Goal: Information Seeking & Learning: Learn about a topic

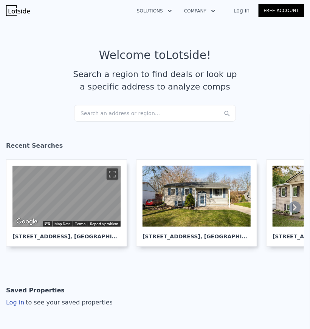
click at [159, 112] on div "Search an address or region..." at bounding box center [155, 113] width 162 height 17
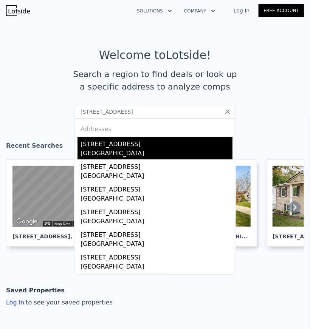
type input "391 university ave south lyon"
click at [138, 144] on div "[STREET_ADDRESS]" at bounding box center [157, 143] width 152 height 12
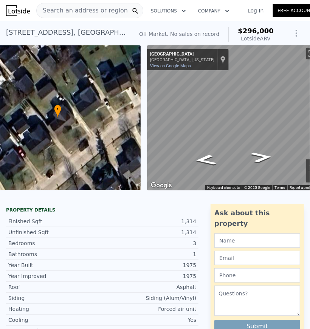
scroll to position [0, 217]
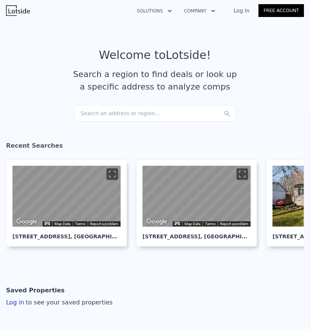
click at [126, 115] on div "Search an address or region..." at bounding box center [155, 113] width 162 height 17
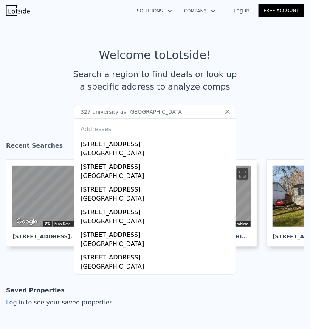
click at [81, 112] on input "327 university av south lyon" at bounding box center [155, 112] width 162 height 14
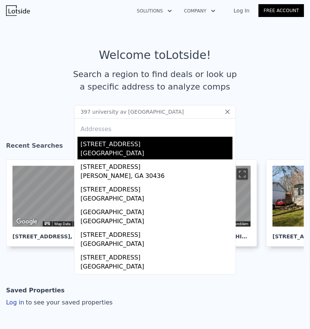
type input "397 university av south lyon"
click at [143, 149] on div "[GEOGRAPHIC_DATA]" at bounding box center [157, 154] width 152 height 11
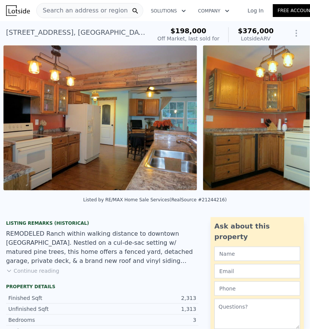
scroll to position [0, 945]
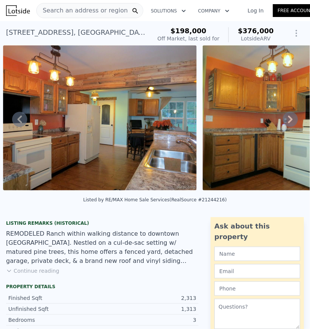
click at [40, 275] on button "Continue reading" at bounding box center [32, 271] width 53 height 8
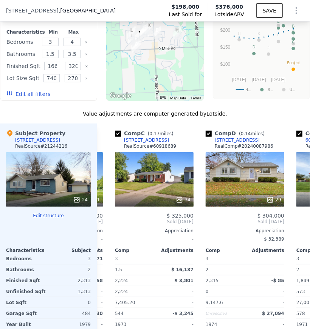
scroll to position [0, 174]
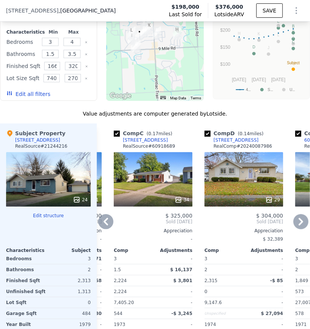
click at [240, 137] on div "328 University Ave" at bounding box center [236, 140] width 45 height 6
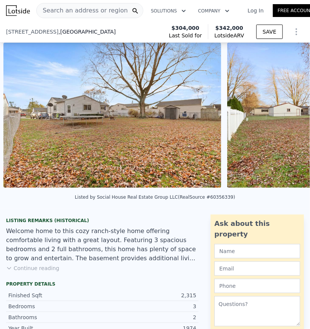
scroll to position [96, 0]
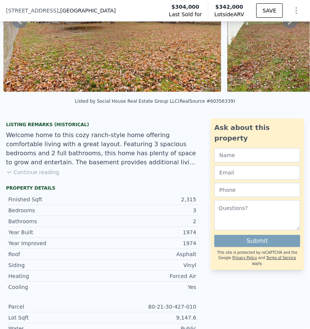
click at [37, 174] on button "Continue reading" at bounding box center [32, 173] width 53 height 8
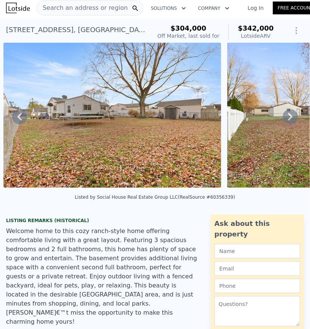
scroll to position [0, 0]
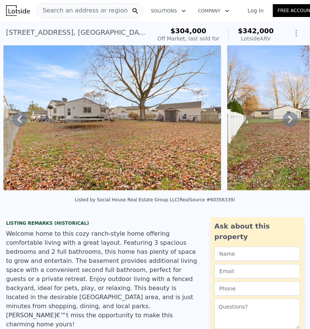
click at [55, 31] on div "328 University Ave , South Lyon , MI 48178" at bounding box center [75, 32] width 139 height 11
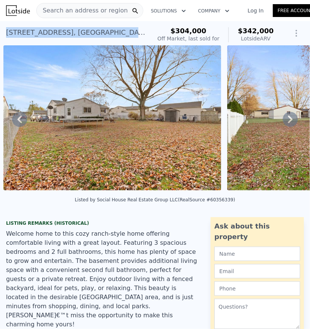
click at [55, 31] on div "328 University Ave , South Lyon , MI 48178" at bounding box center [75, 32] width 139 height 11
copy div "328 University Ave , South Lyon , MI 48178 Sold Dec 2024 for $304k (~ARV $342k )"
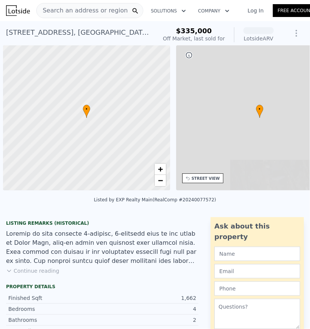
scroll to position [0, 3]
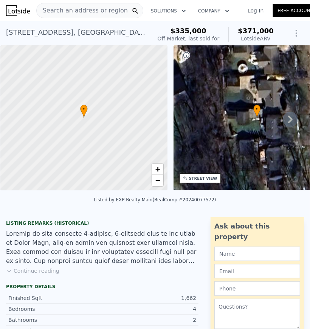
click at [78, 8] on span "Search an address or region" at bounding box center [82, 10] width 91 height 9
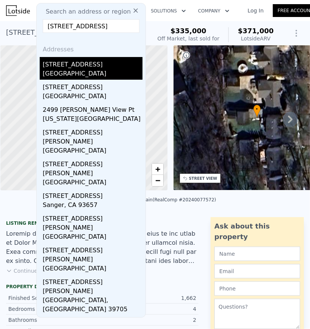
type input "[STREET_ADDRESS]"
click at [71, 67] on div "[STREET_ADDRESS]" at bounding box center [93, 63] width 100 height 12
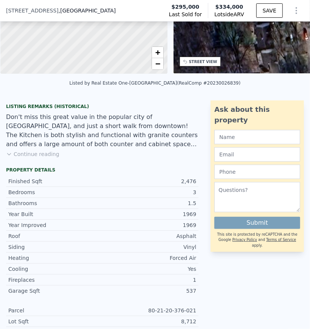
scroll to position [115, 0]
